Goal: Task Accomplishment & Management: Manage account settings

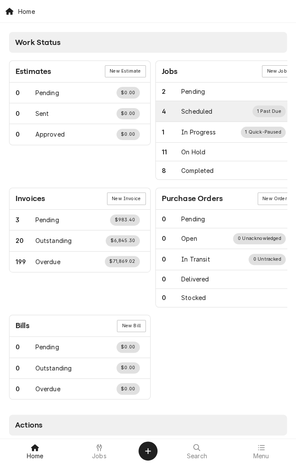
click at [188, 114] on div "Scheduled" at bounding box center [196, 111] width 31 height 9
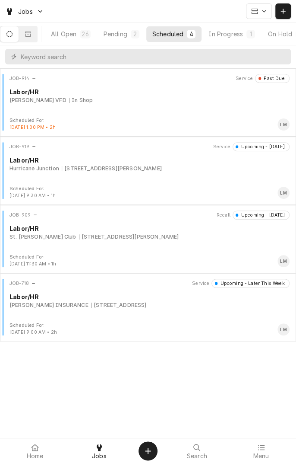
click at [243, 38] on div "In Progress" at bounding box center [226, 33] width 35 height 9
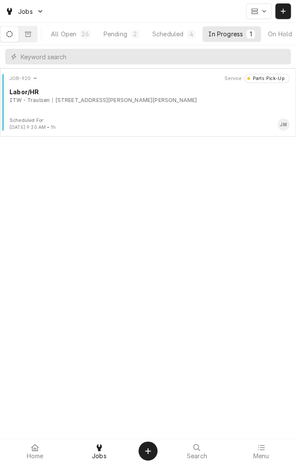
click at [178, 108] on div "JOB-920 Service Parts Pick-Up Labor/HR ITW - Traulsen 1303 W Gayle St, Edna, TX…" at bounding box center [147, 95] width 289 height 43
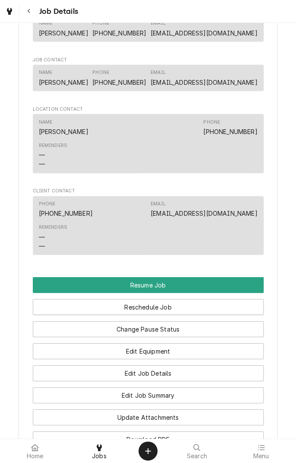
scroll to position [621, 0]
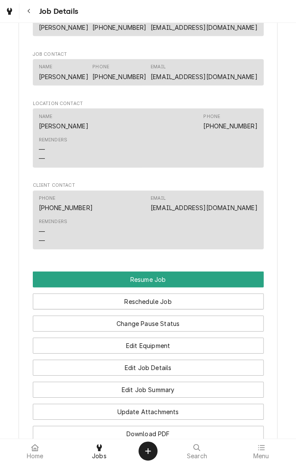
click at [165, 287] on button "Resume Job" at bounding box center [148, 279] width 231 height 16
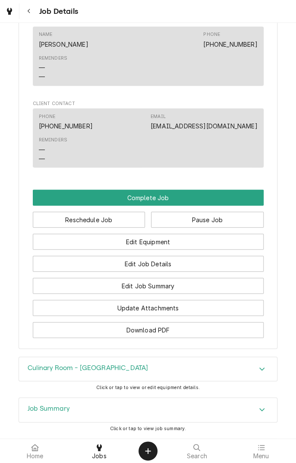
scroll to position [714, 0]
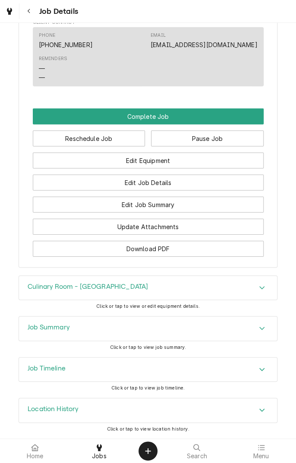
click at [139, 322] on div "Job Summary" at bounding box center [148, 328] width 258 height 24
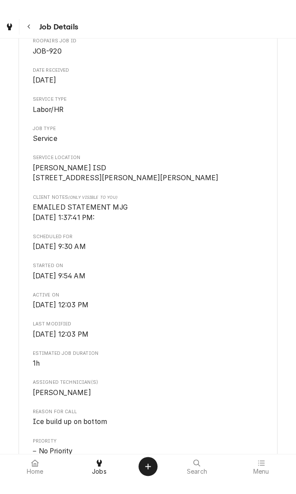
scroll to position [0, 0]
